Goal: Task Accomplishment & Management: Use online tool/utility

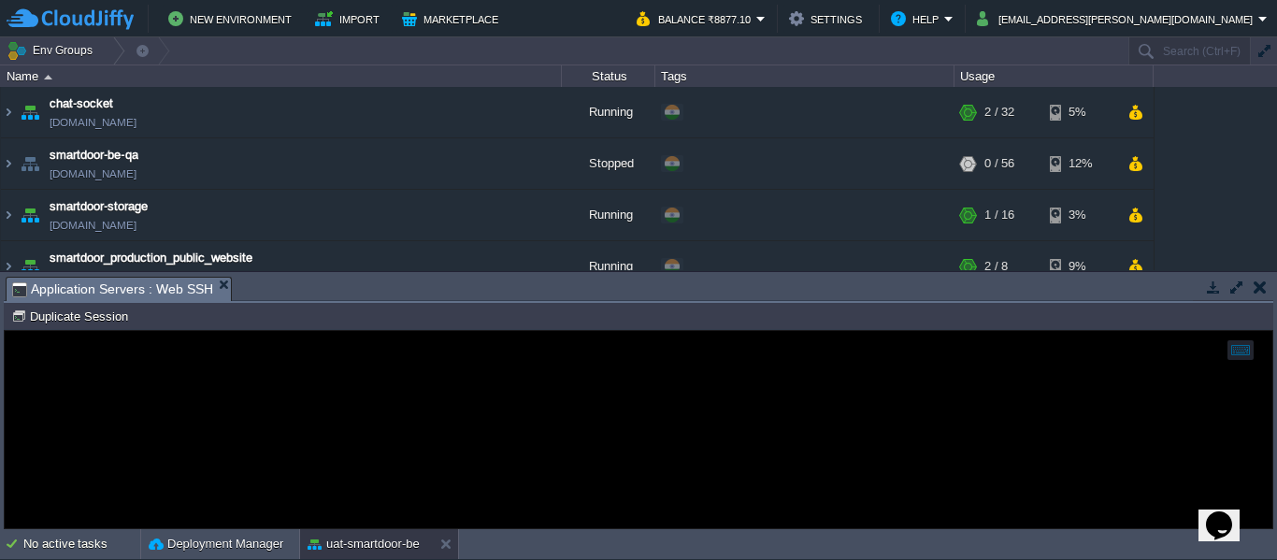
scroll to position [205, 0]
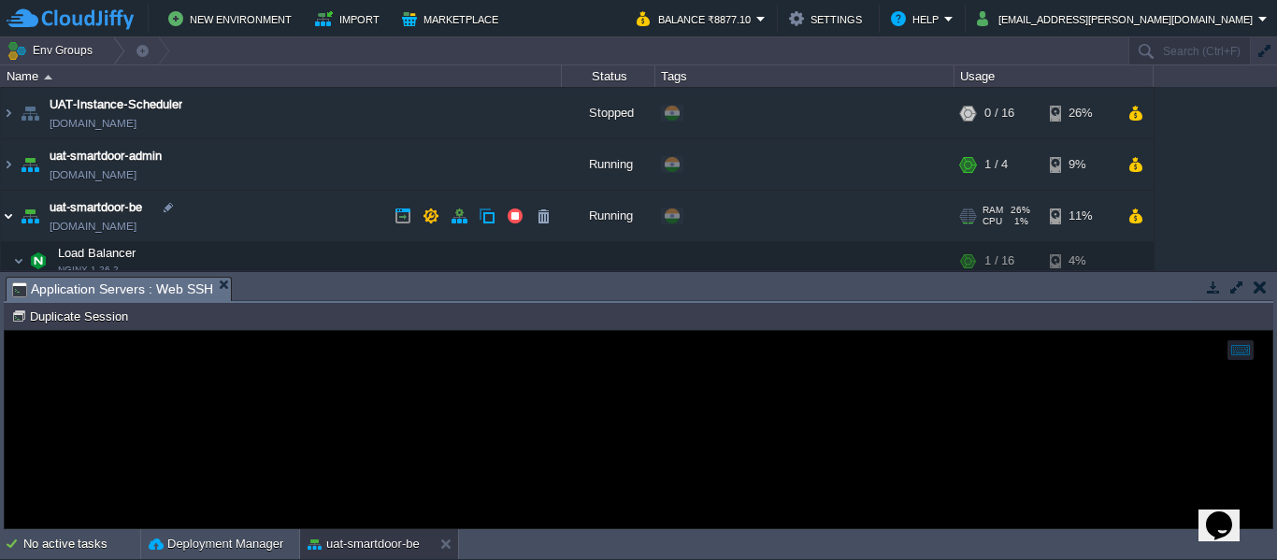
click at [5, 217] on img at bounding box center [8, 216] width 15 height 50
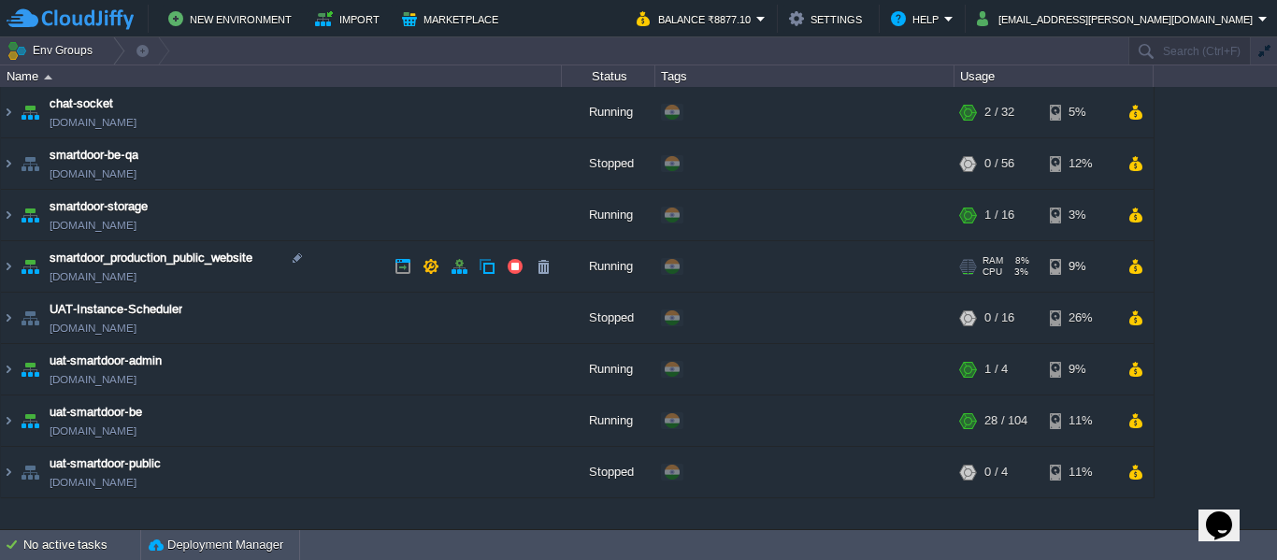
scroll to position [0, 0]
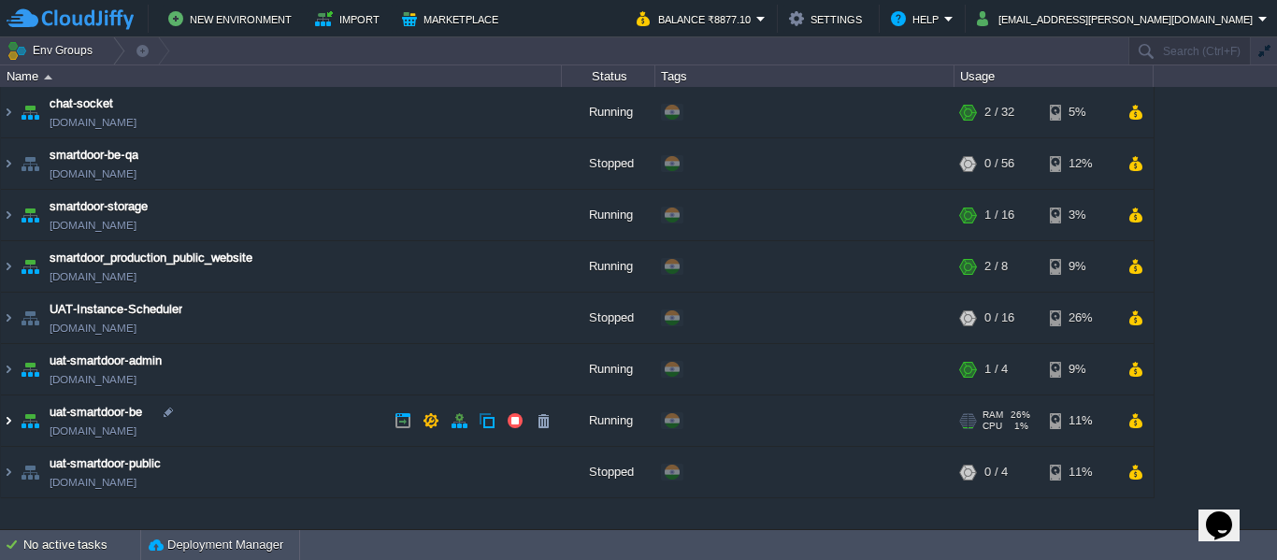
click at [10, 421] on img at bounding box center [8, 420] width 15 height 50
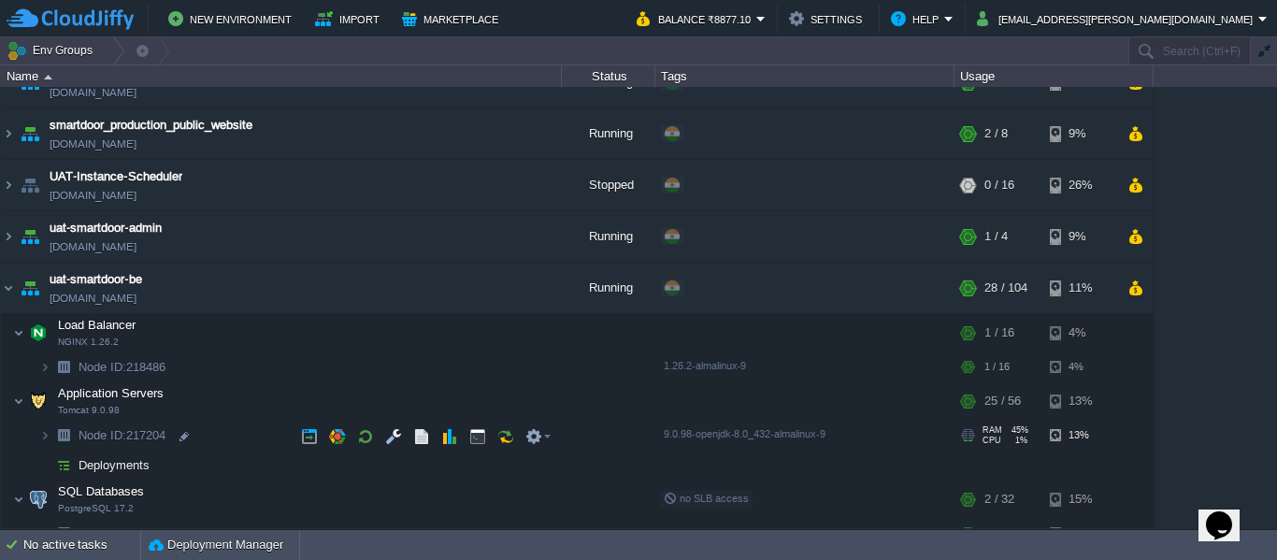
scroll to position [139, 0]
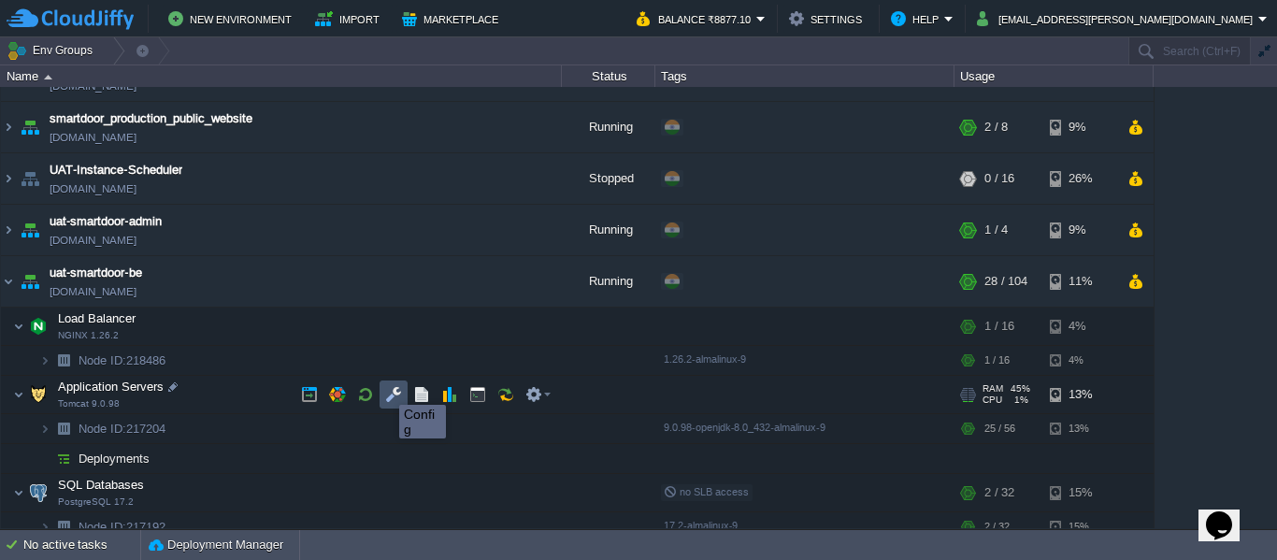
click at [385, 388] on button "button" at bounding box center [393, 394] width 17 height 17
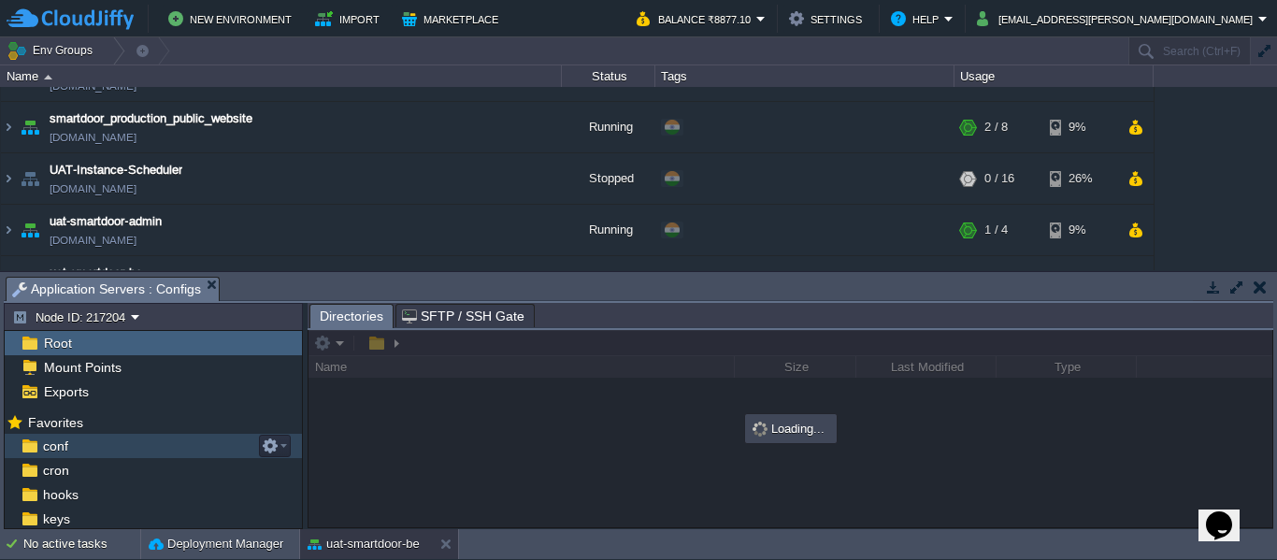
scroll to position [145, 0]
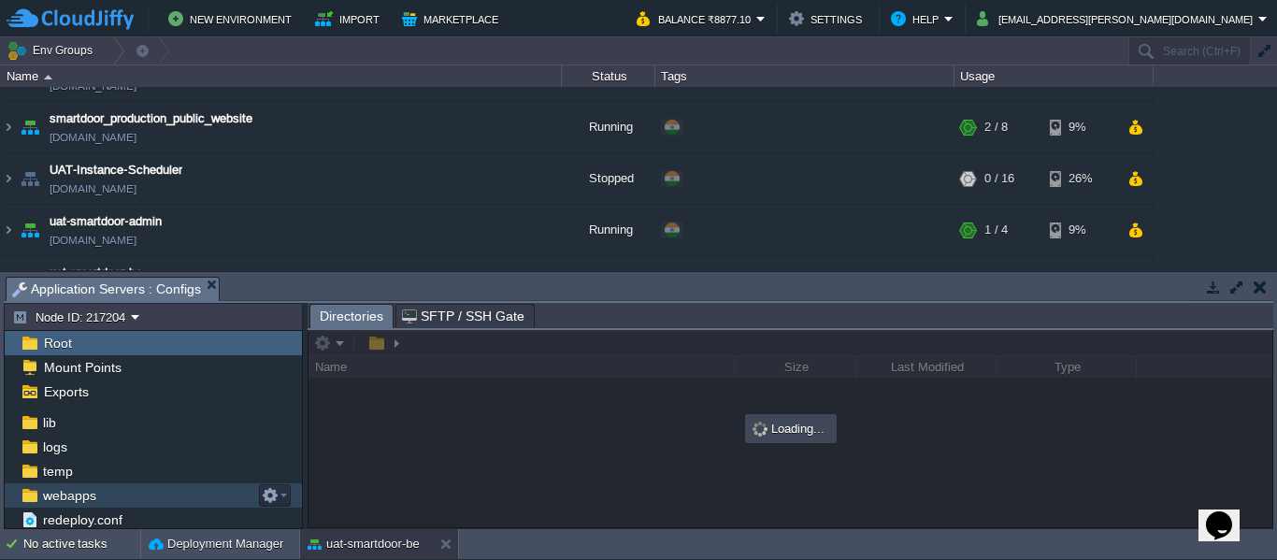
click at [62, 501] on span "webapps" at bounding box center [69, 495] width 60 height 17
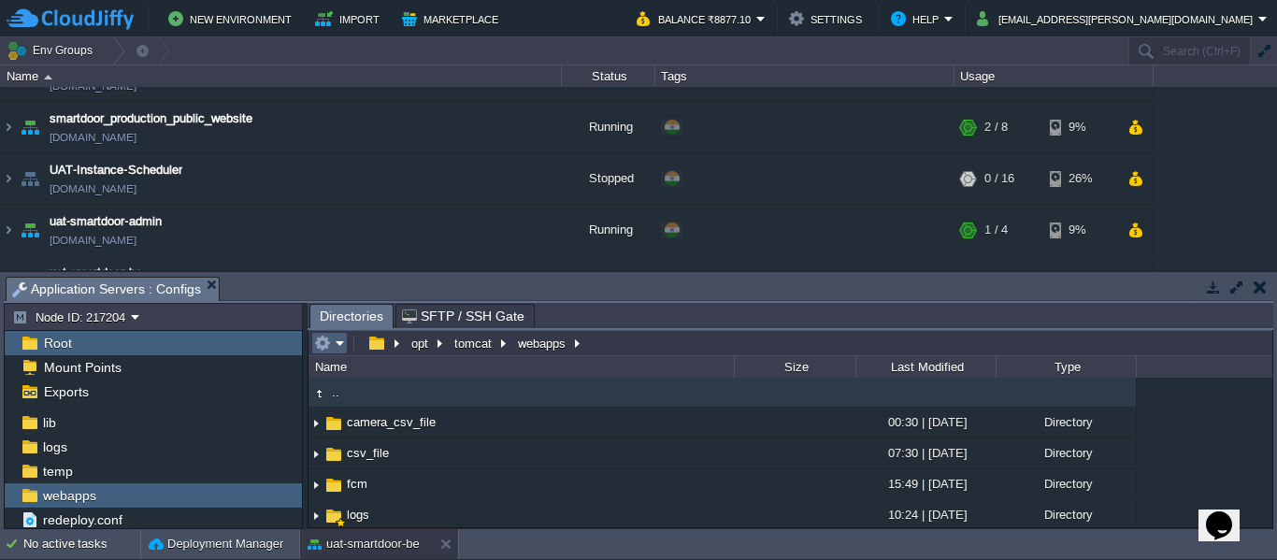
click at [338, 343] on em at bounding box center [329, 343] width 31 height 17
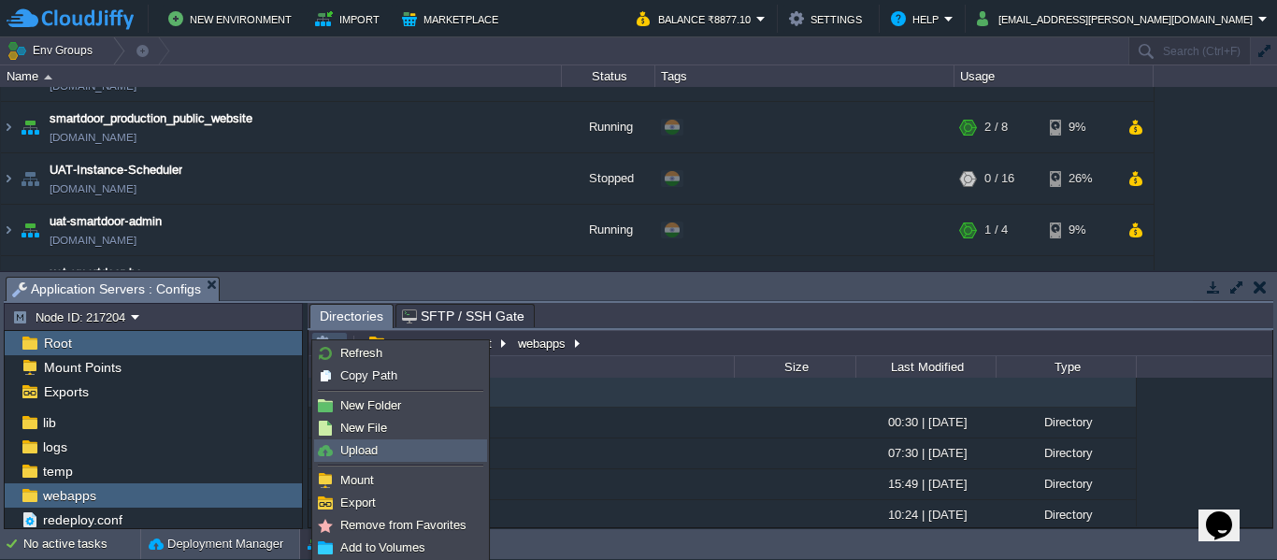
click at [379, 444] on link "Upload" at bounding box center [400, 450] width 171 height 21
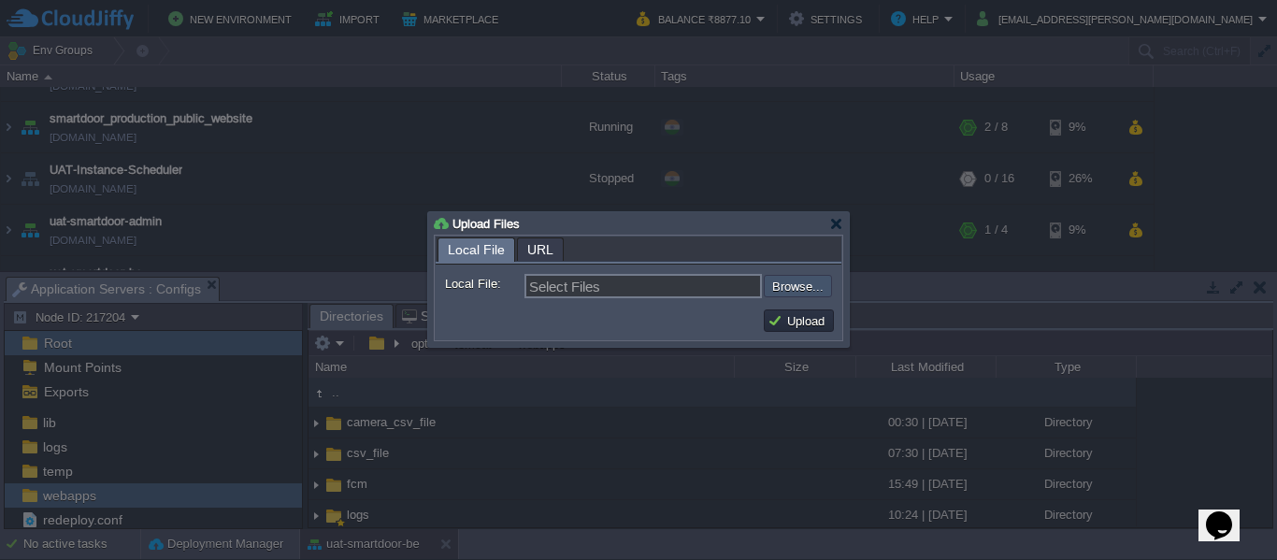
click at [784, 290] on input "file" at bounding box center [713, 286] width 236 height 22
type input "C:\fakepath\smartdoor-smartlockservice-1.1.1-SNAPSHOT.jar"
type input "smartdoor-smartlockservice-1.1.1-SNAPSHOT.jar"
click at [786, 324] on button "Upload" at bounding box center [798, 320] width 63 height 17
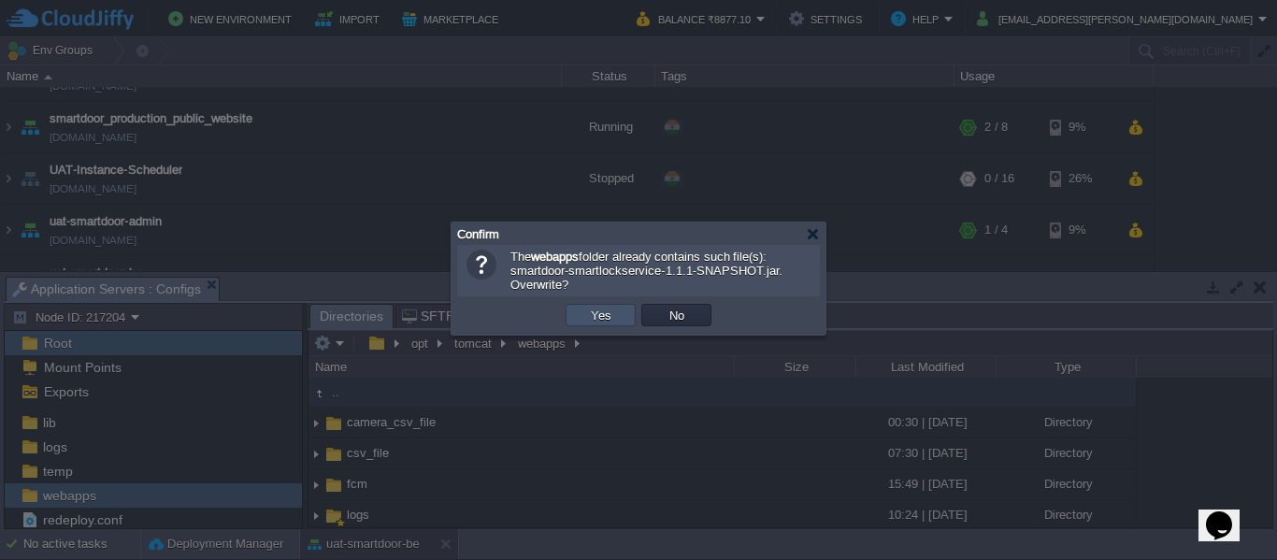
click at [597, 313] on button "Yes" at bounding box center [601, 315] width 32 height 17
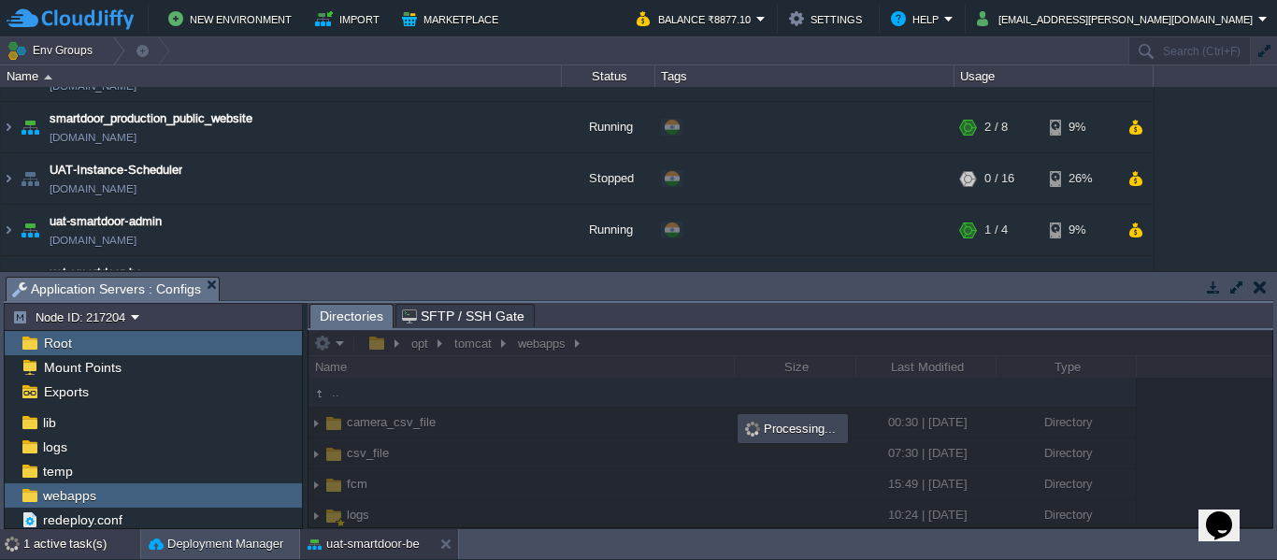
click at [49, 547] on div "1 active task(s)" at bounding box center [81, 544] width 117 height 30
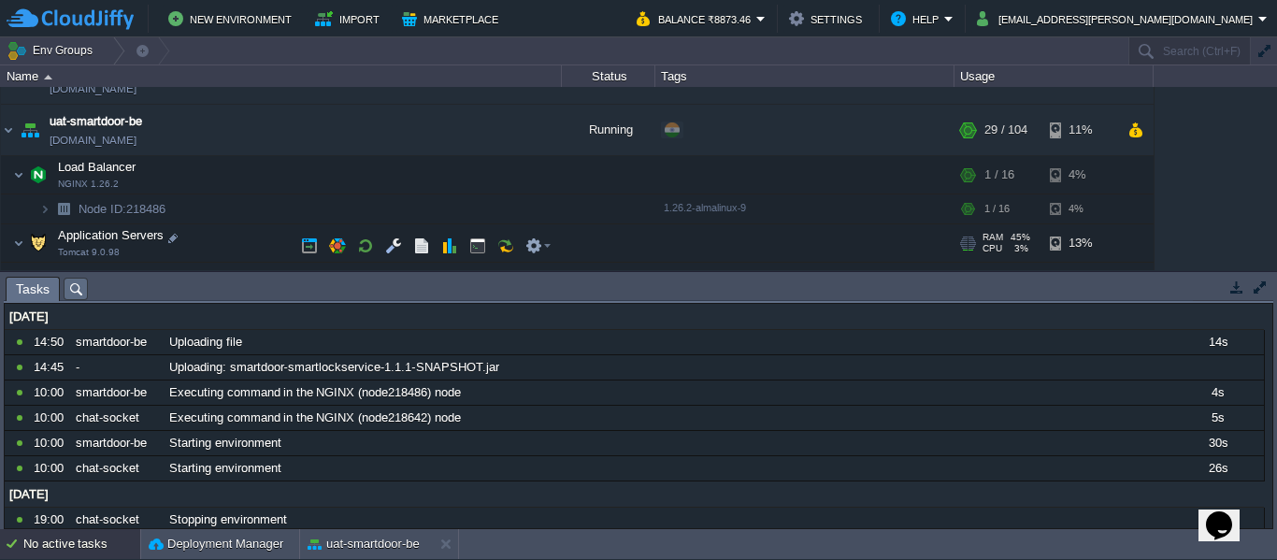
scroll to position [295, 0]
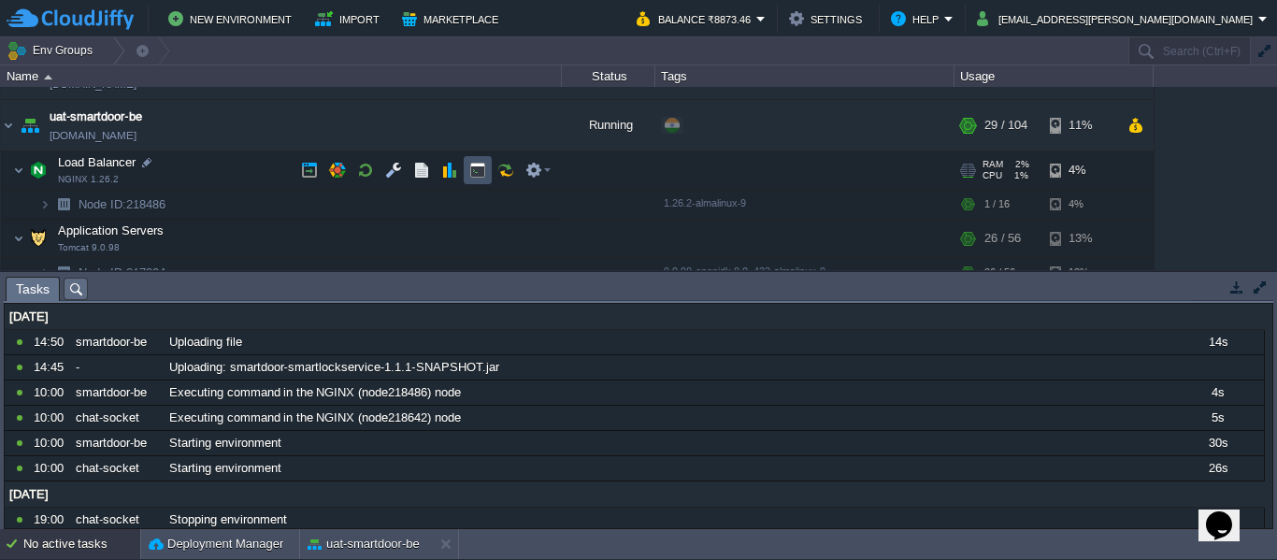
click at [484, 168] on button "button" at bounding box center [477, 170] width 17 height 17
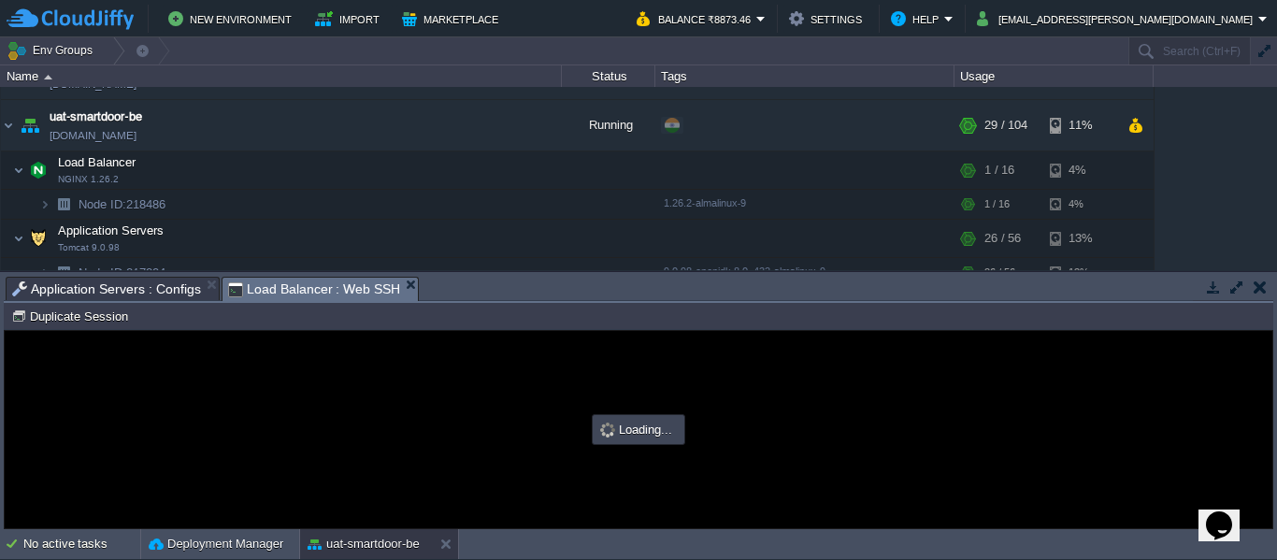
scroll to position [0, 0]
type input "#000000"
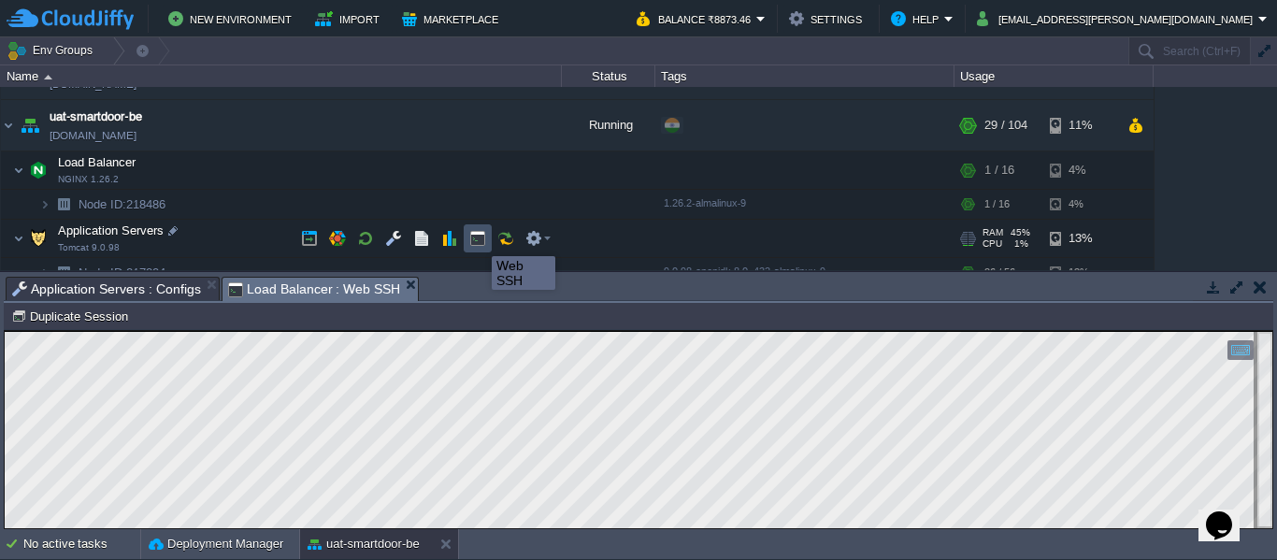
click at [478, 239] on button "button" at bounding box center [477, 238] width 17 height 17
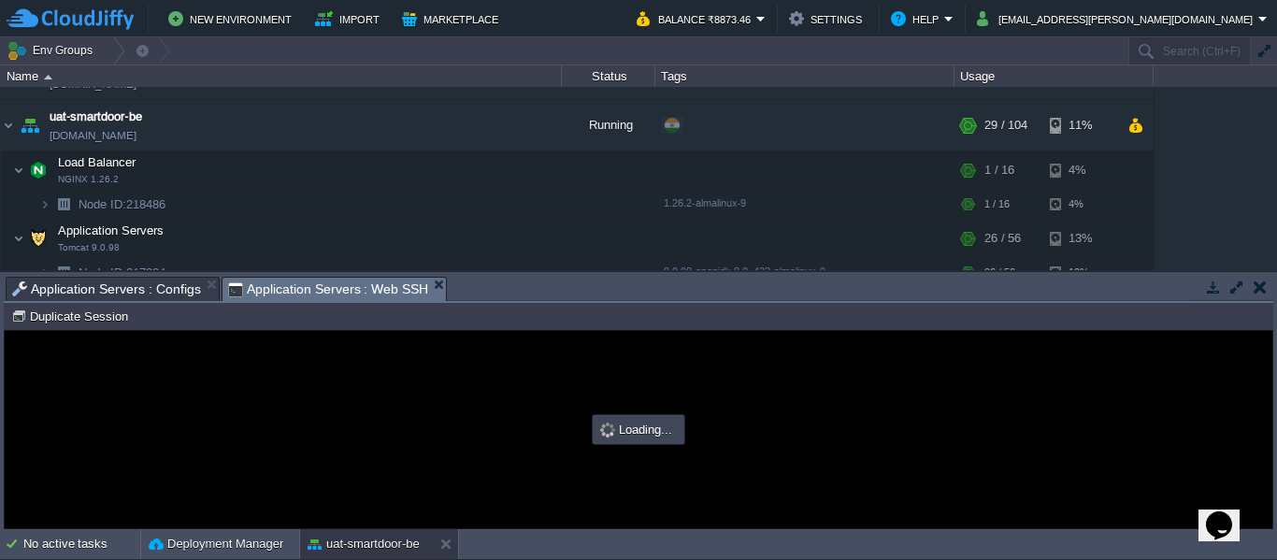
type input "#000000"
